Goal: Task Accomplishment & Management: Manage account settings

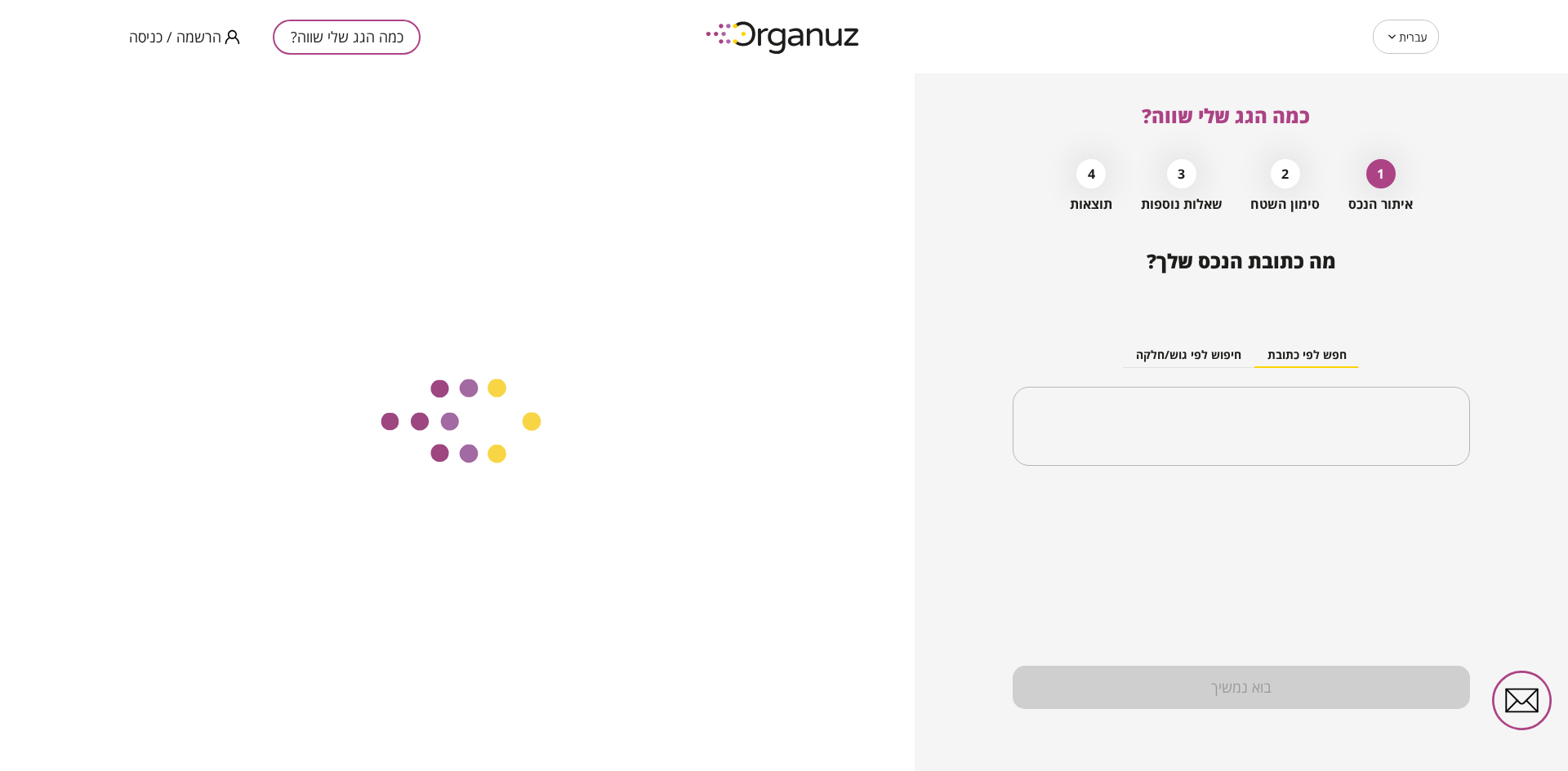
click at [159, 41] on span "הרשמה / כניסה" at bounding box center [175, 36] width 92 height 17
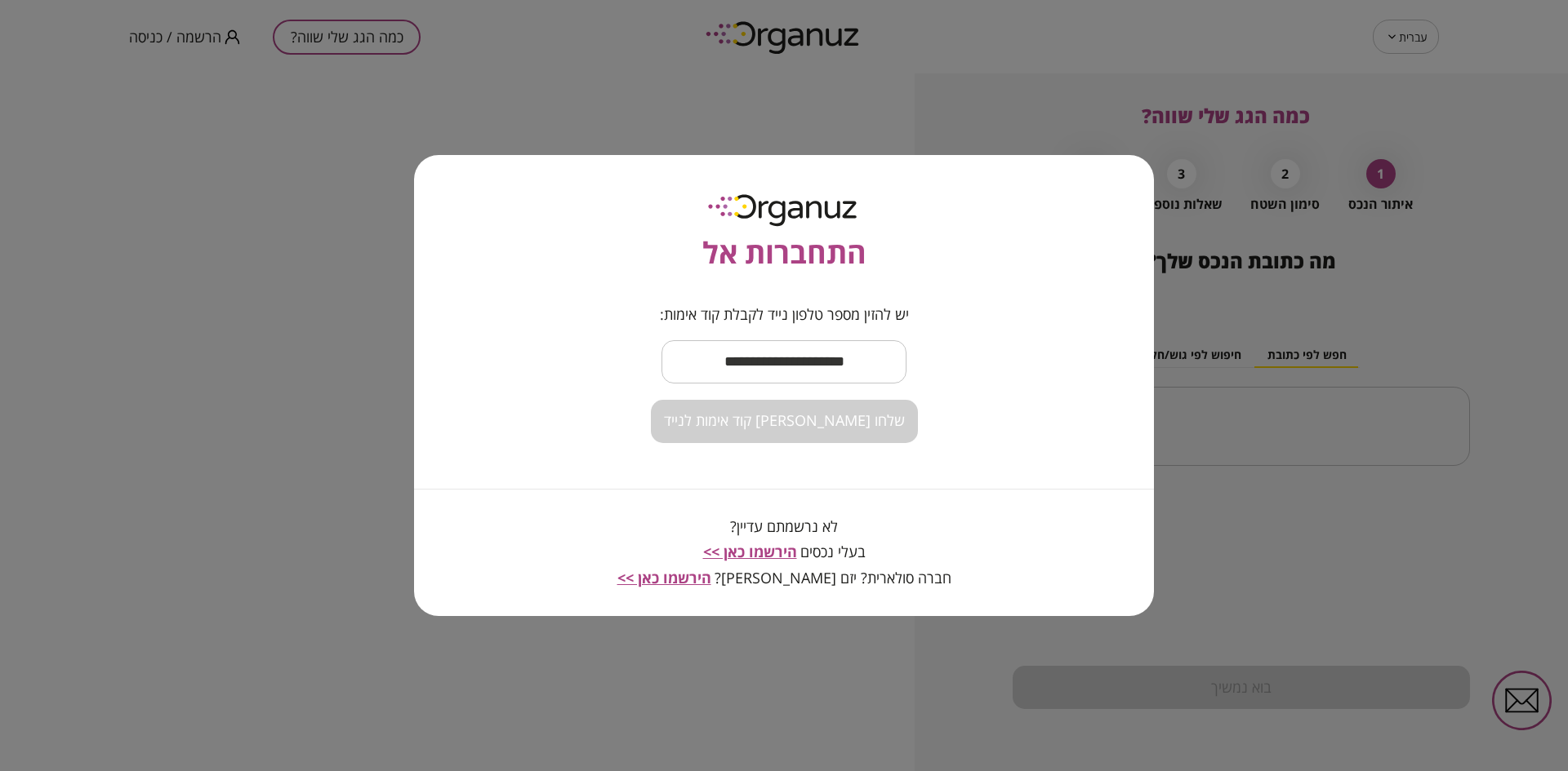
click at [776, 363] on input "text" at bounding box center [784, 362] width 245 height 49
type input "**********"
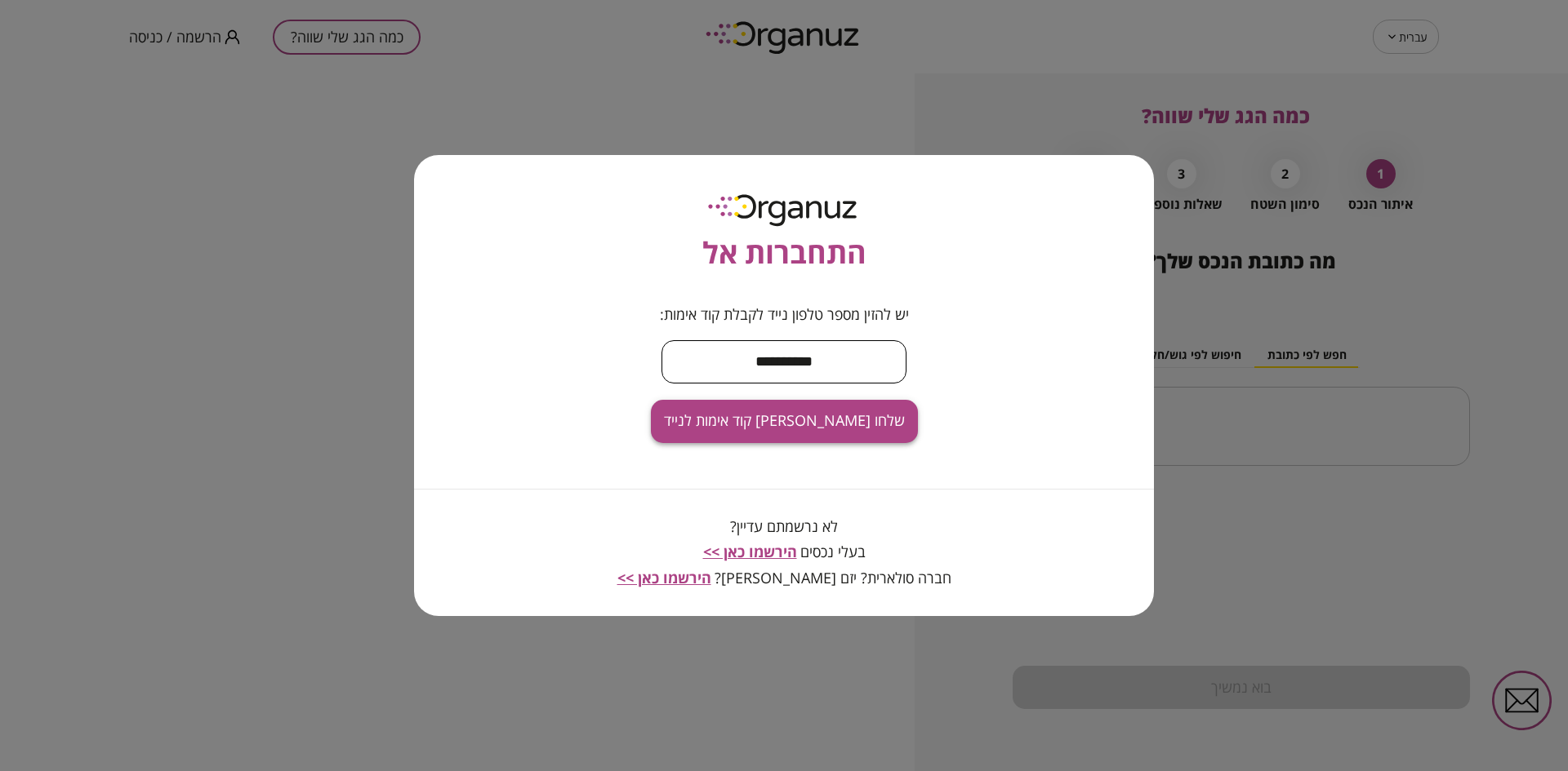
click at [805, 425] on span "שלחו [PERSON_NAME] קוד אימות לנייד" at bounding box center [784, 420] width 241 height 17
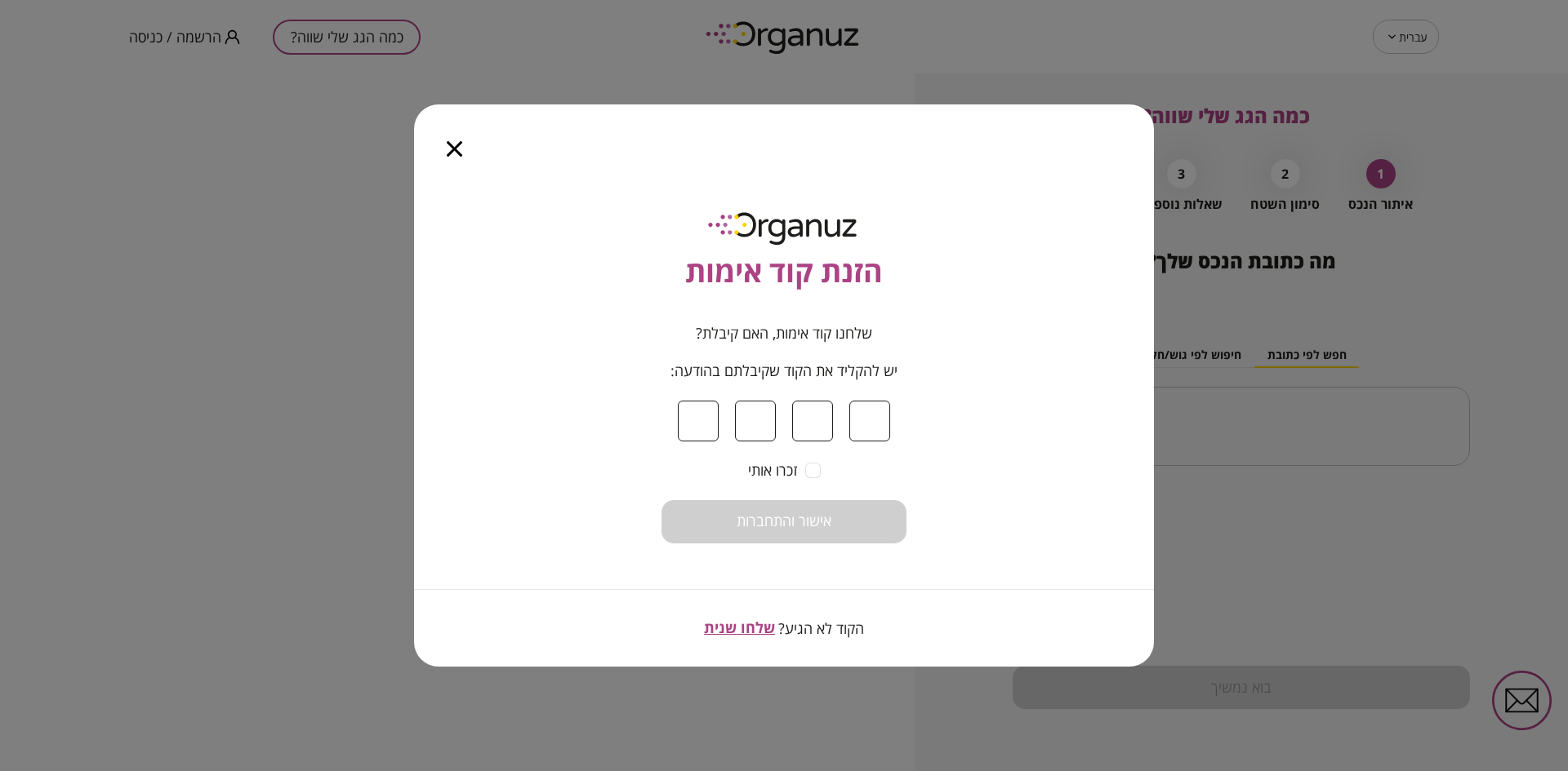
type input "*"
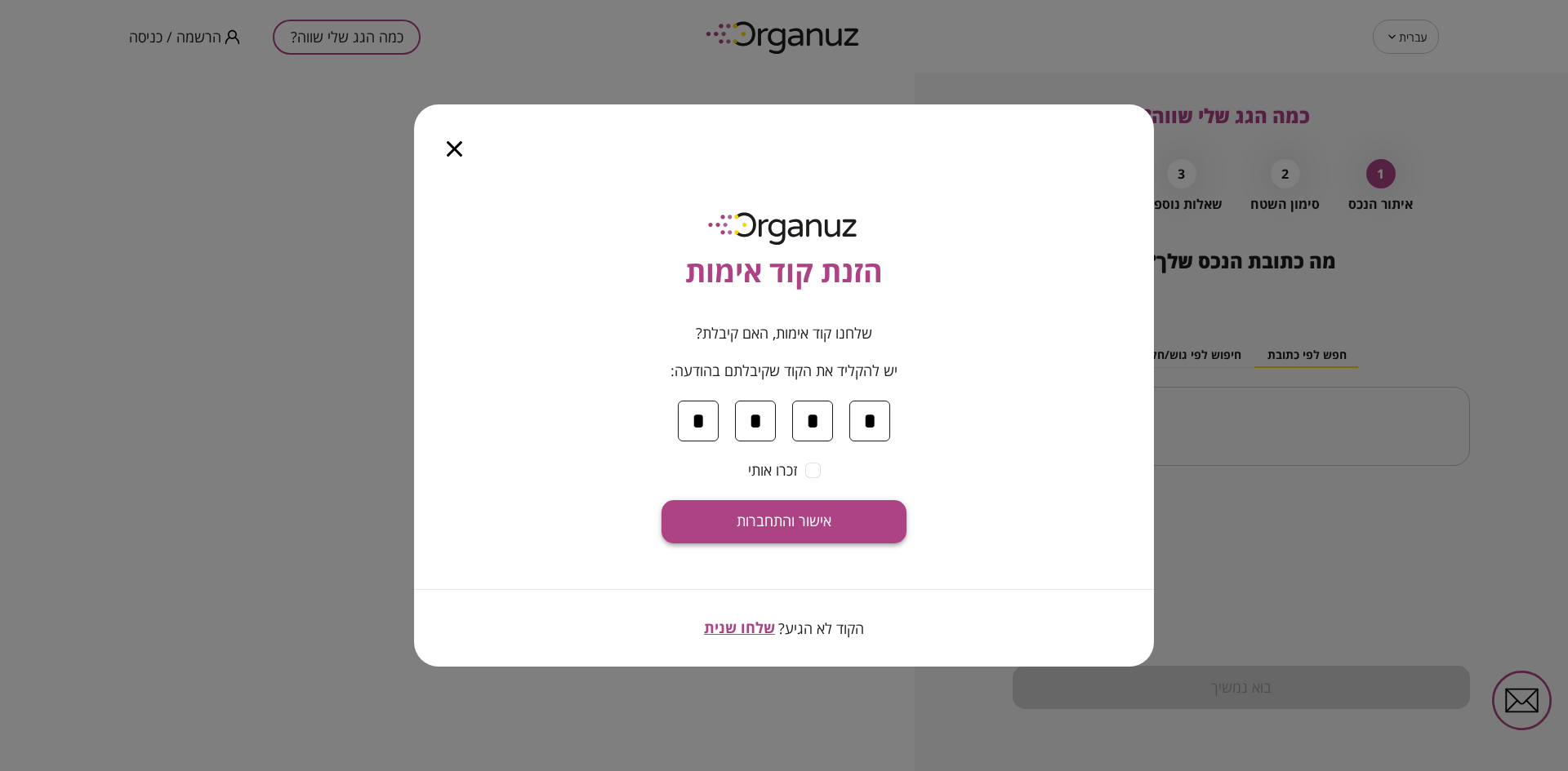
type input "*"
click at [813, 520] on span "אישור והתחברות" at bounding box center [784, 521] width 95 height 17
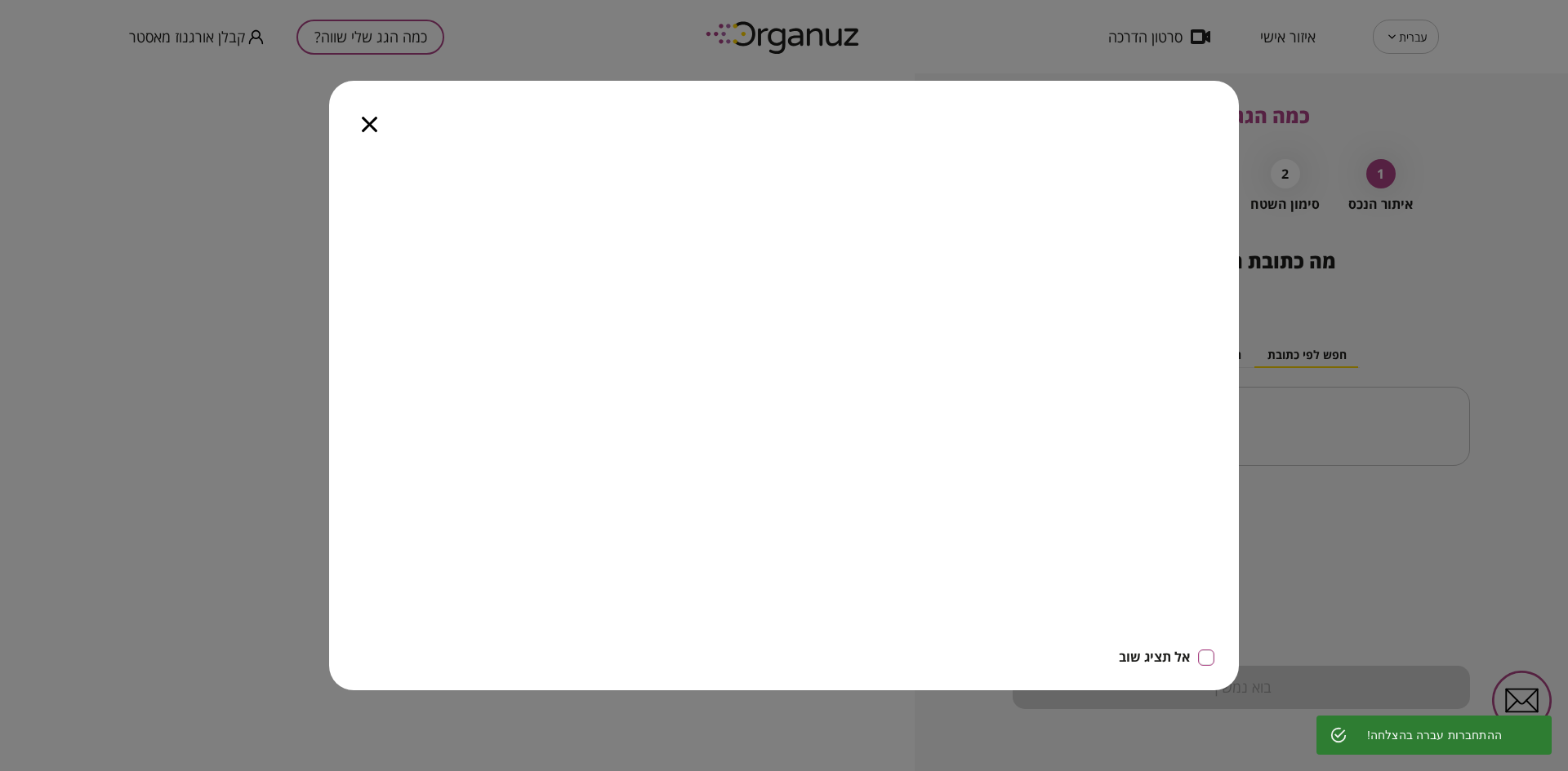
click at [366, 123] on icon "button" at bounding box center [369, 124] width 16 height 16
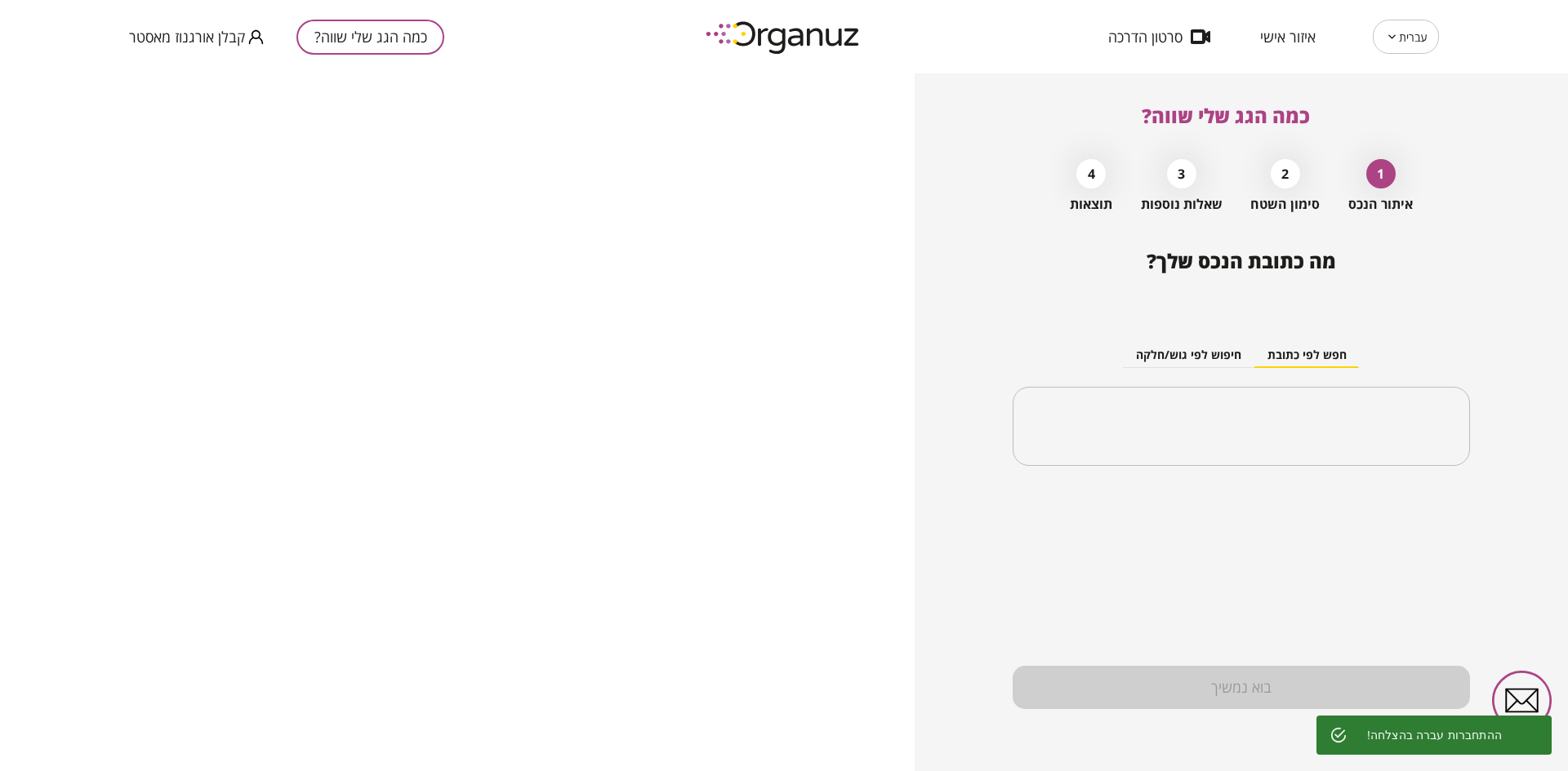
click at [1283, 31] on span "איזור אישי" at bounding box center [1287, 36] width 55 height 17
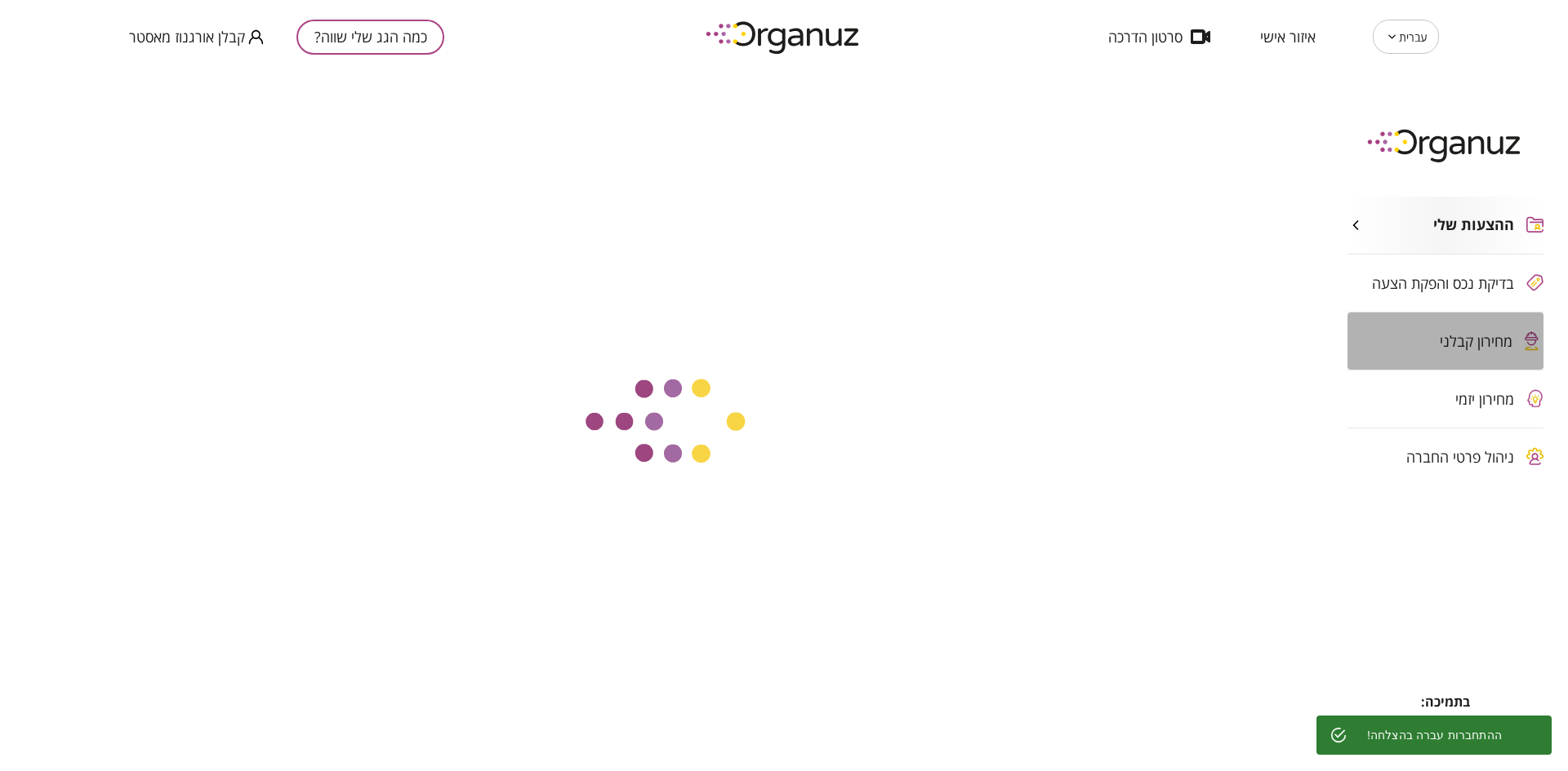
click at [1454, 338] on span "מחירון קבלני" at bounding box center [1476, 341] width 73 height 17
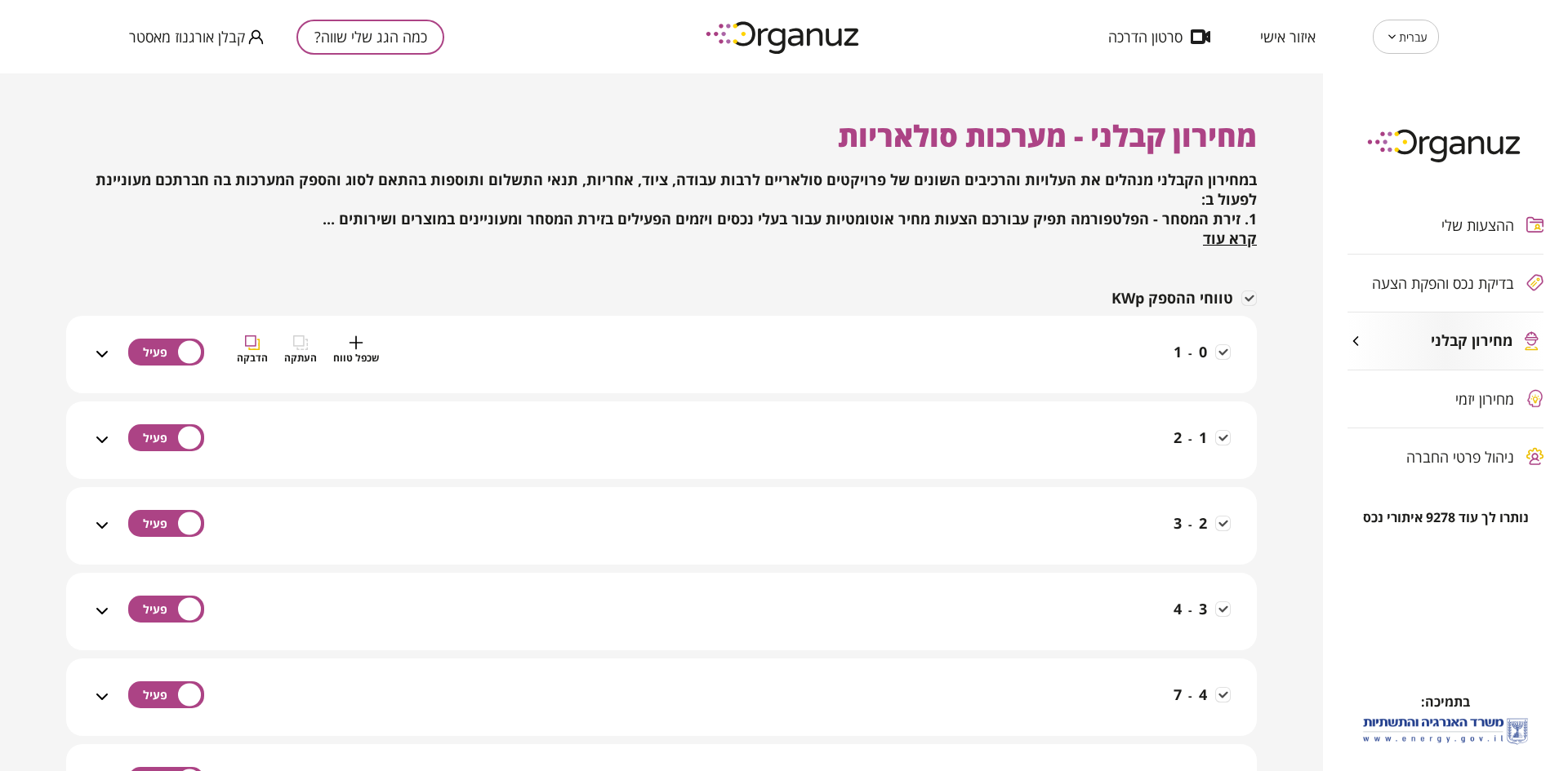
click at [853, 368] on div "0 - 1 שכפל טווח העתקה הדבקה" at bounding box center [671, 364] width 1119 height 58
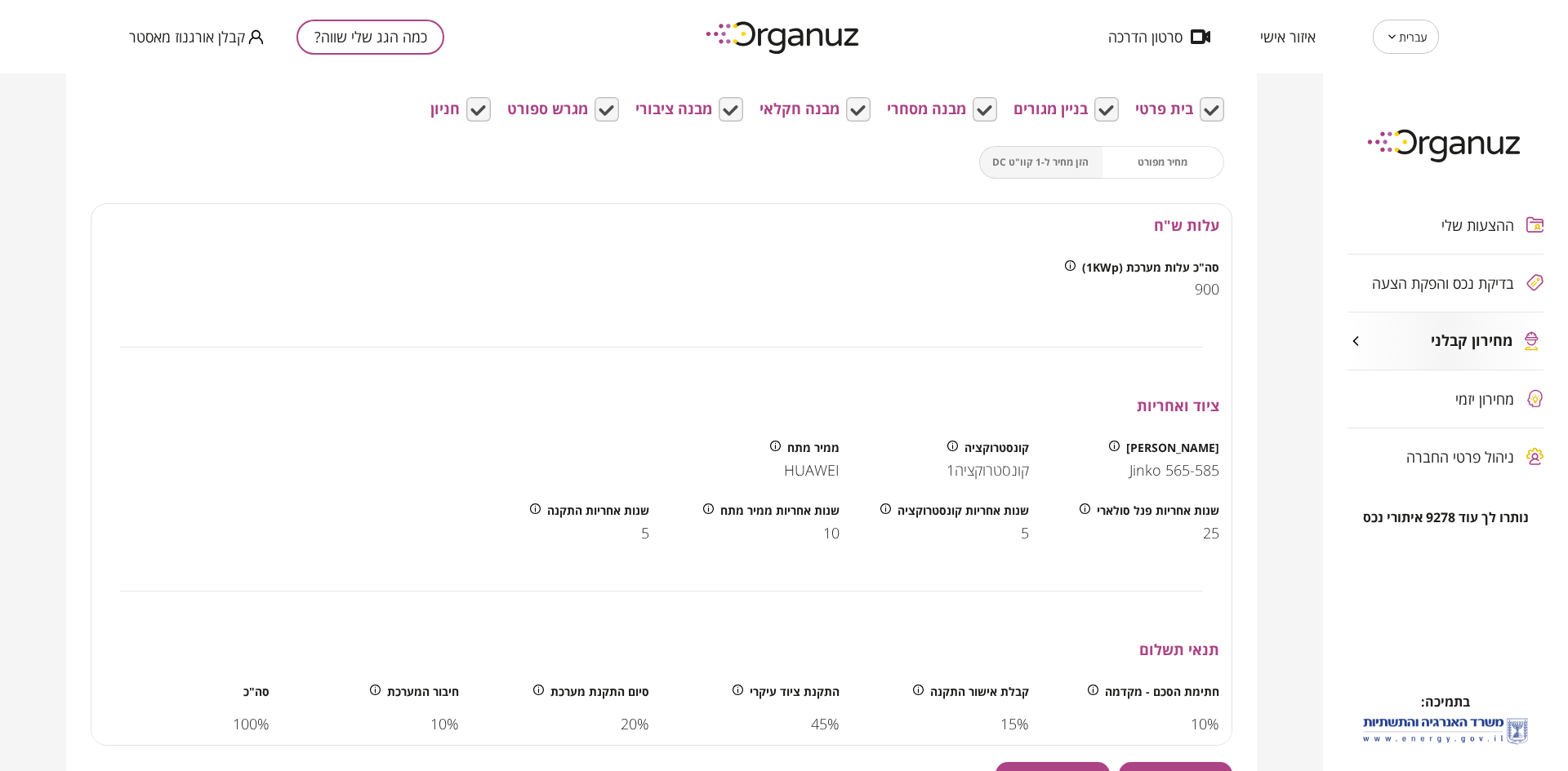
scroll to position [347, 0]
